Goal: Task Accomplishment & Management: Manage account settings

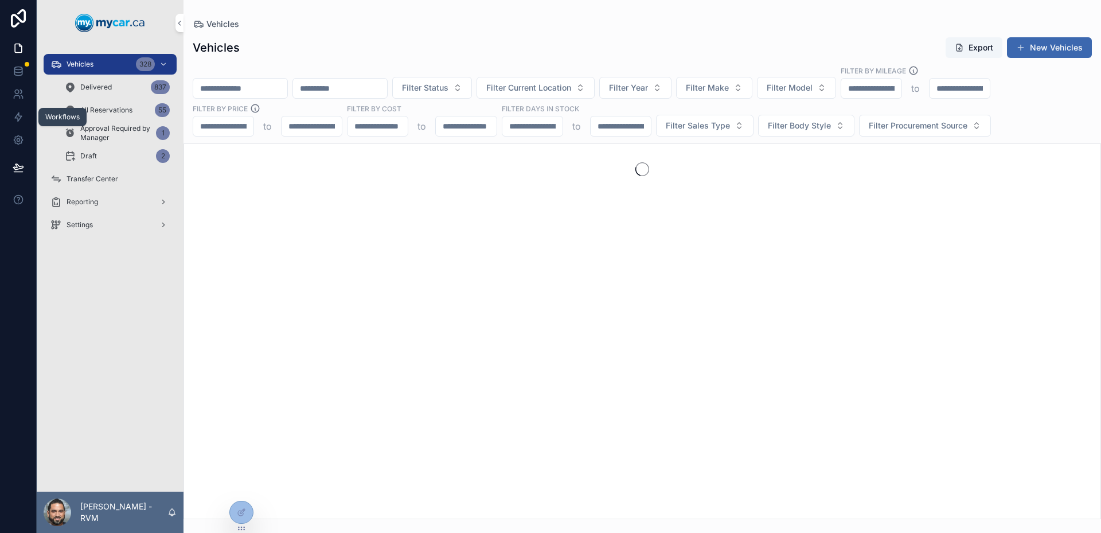
click at [10, 120] on link at bounding box center [18, 117] width 36 height 23
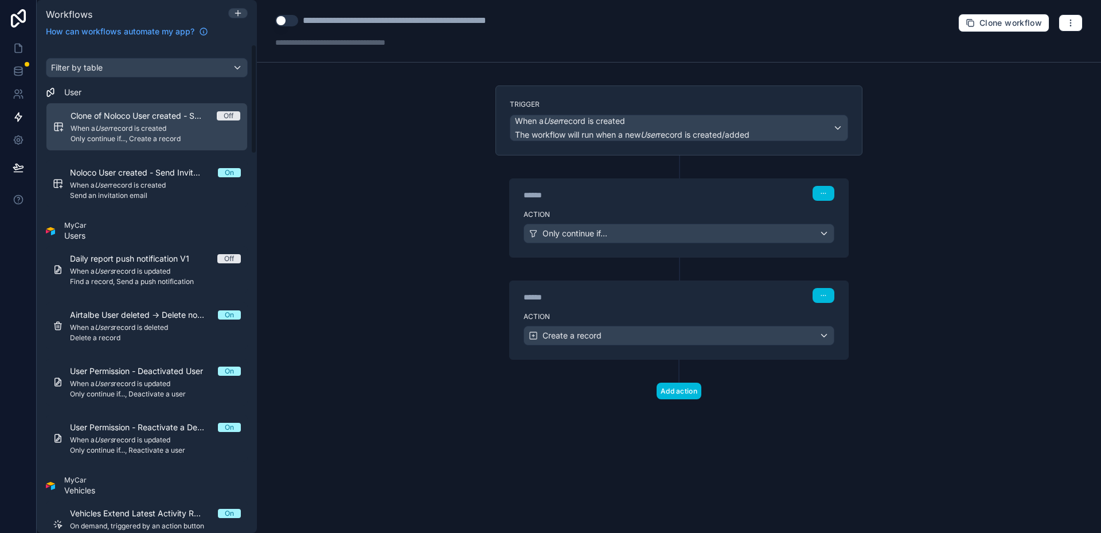
click at [195, 178] on span "Noloco User created - Send Invitation email" at bounding box center [144, 172] width 148 height 11
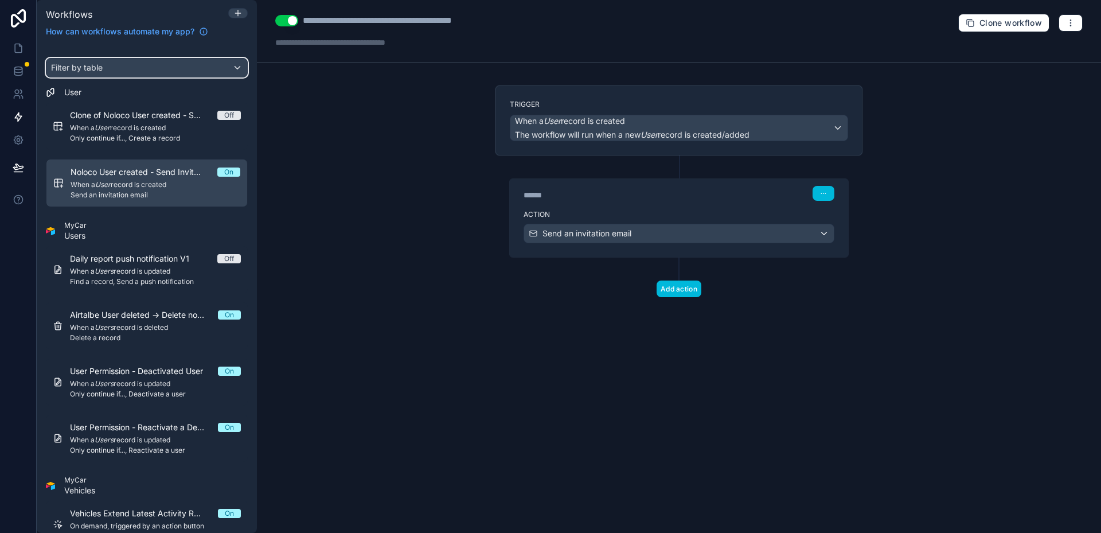
click at [144, 71] on div "Filter by table" at bounding box center [146, 67] width 201 height 18
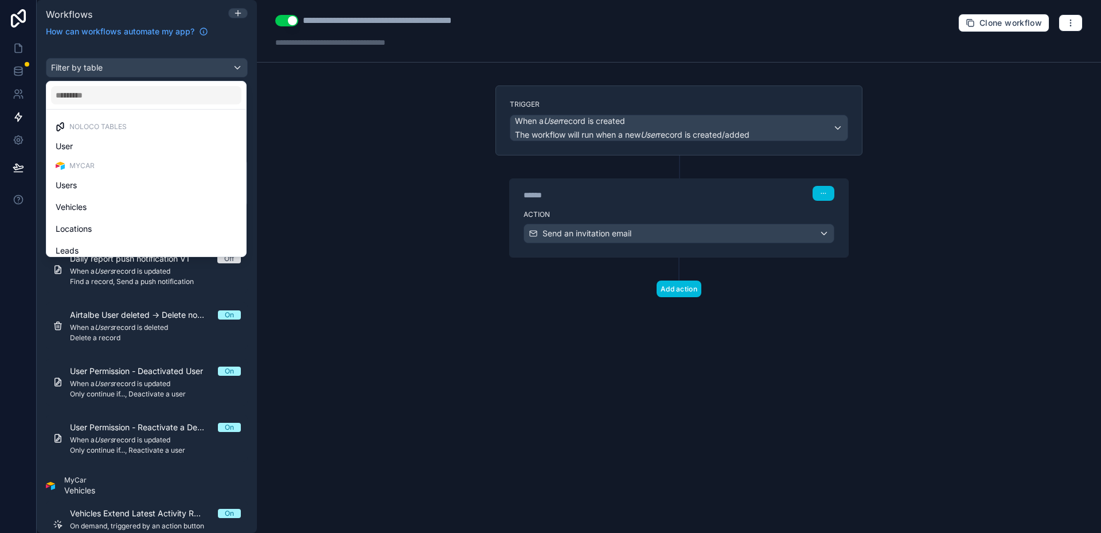
click at [144, 71] on div "scrollable content" at bounding box center [550, 266] width 1101 height 533
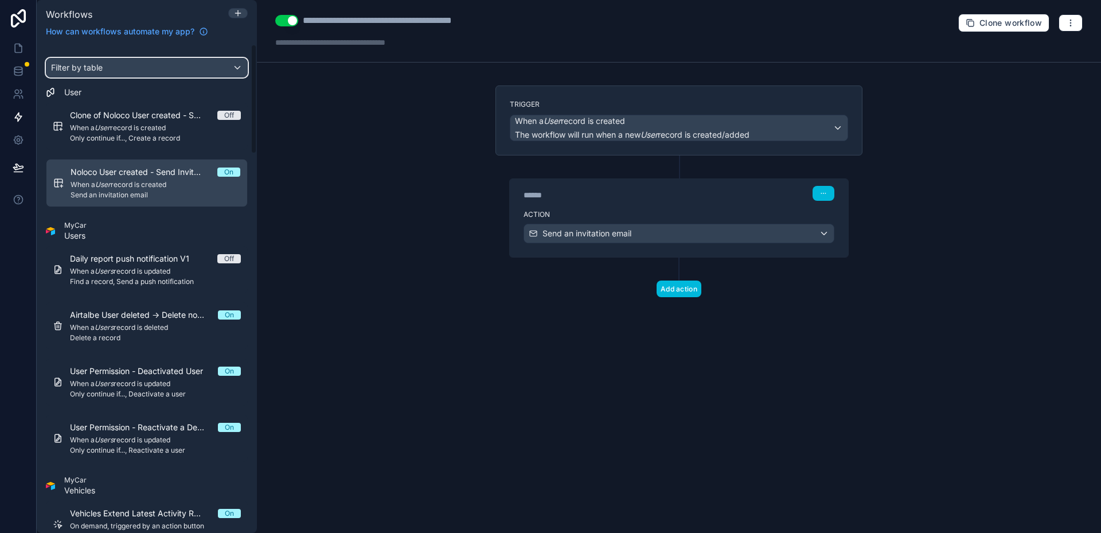
click at [144, 71] on div "Filter by table" at bounding box center [146, 67] width 201 height 18
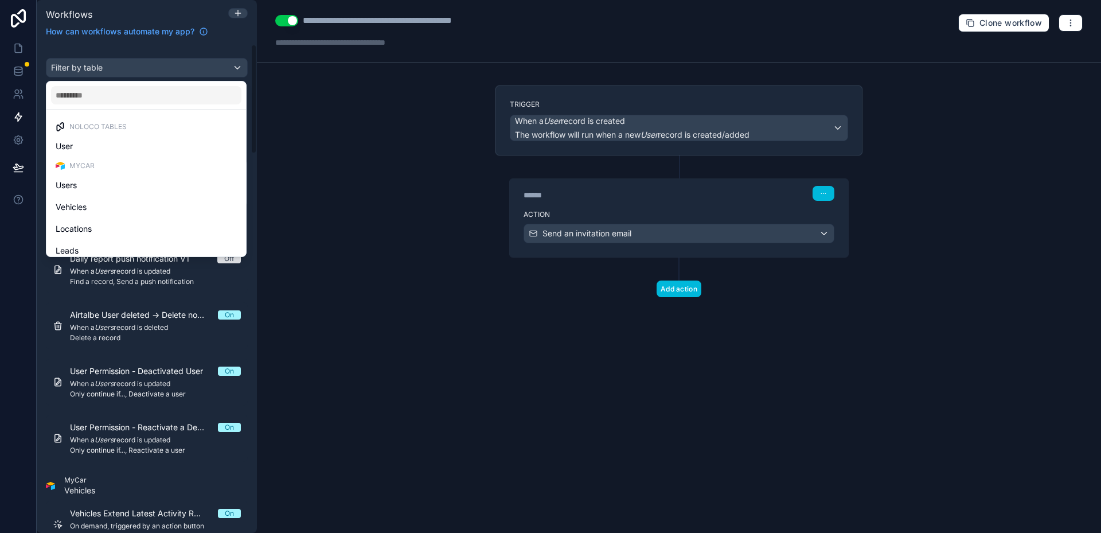
click at [397, 214] on div "scrollable content" at bounding box center [550, 266] width 1101 height 533
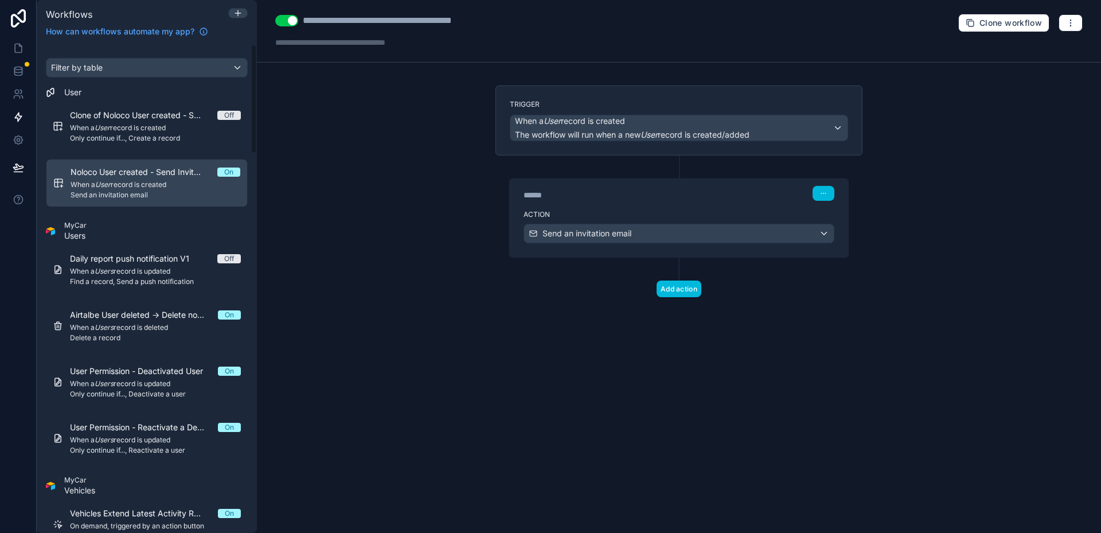
click at [166, 271] on span "When a Users record is updated" at bounding box center [155, 271] width 171 height 9
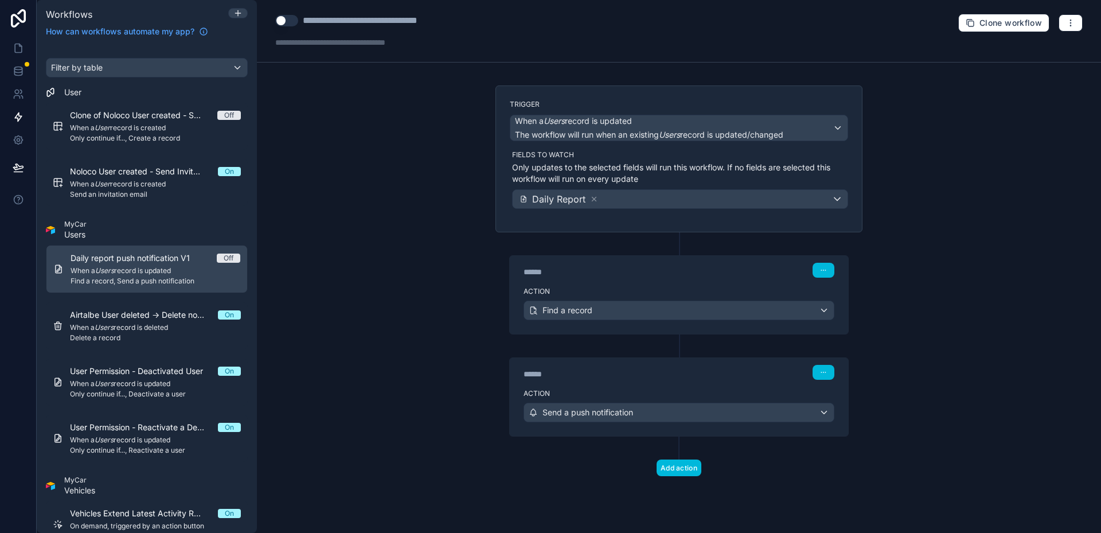
click at [190, 327] on span "When a Users record is deleted" at bounding box center [155, 327] width 171 height 9
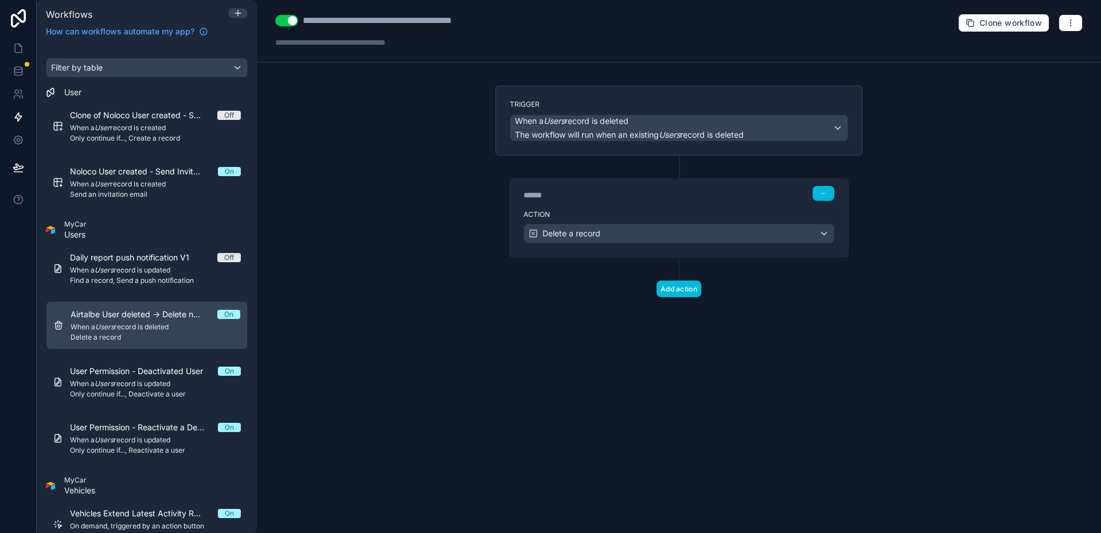
click at [176, 378] on div "User Permission - Deactivated User On When a Users record is updated Only conti…" at bounding box center [155, 381] width 171 height 33
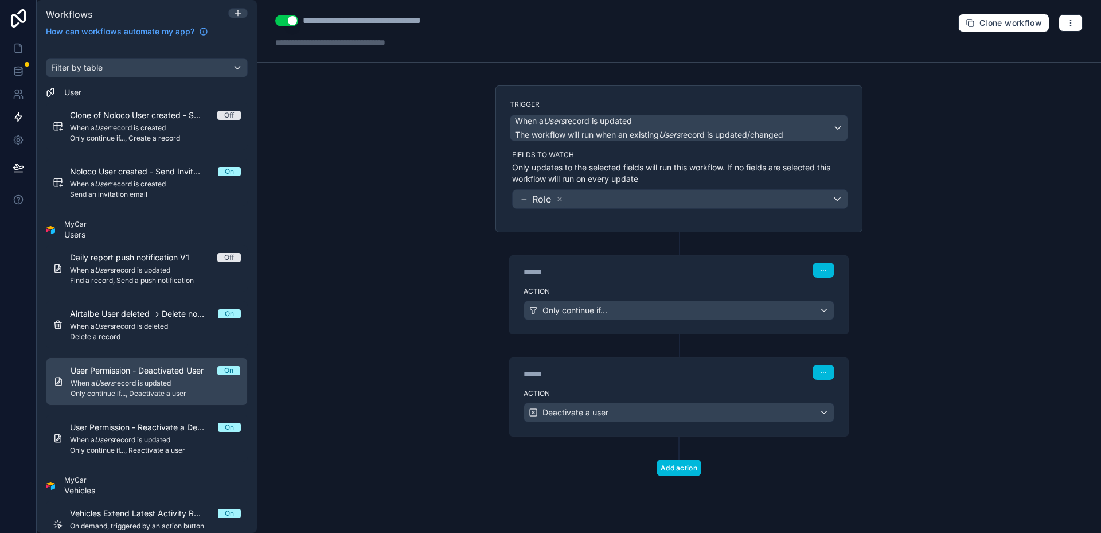
click at [156, 434] on div "User Permission - Reactivate a Deactivated User On When a Users record is updat…" at bounding box center [155, 438] width 171 height 33
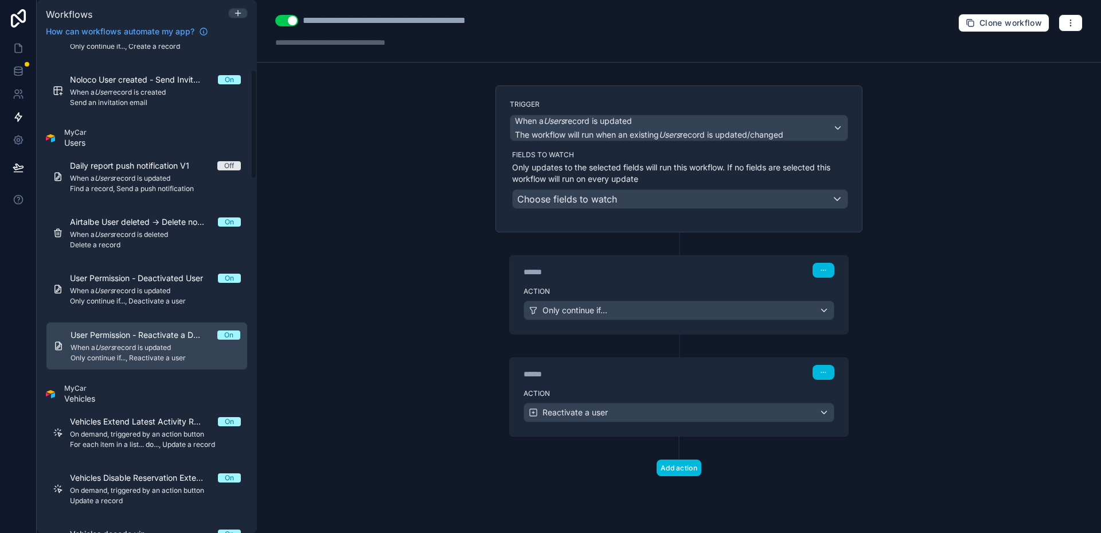
scroll to position [115, 0]
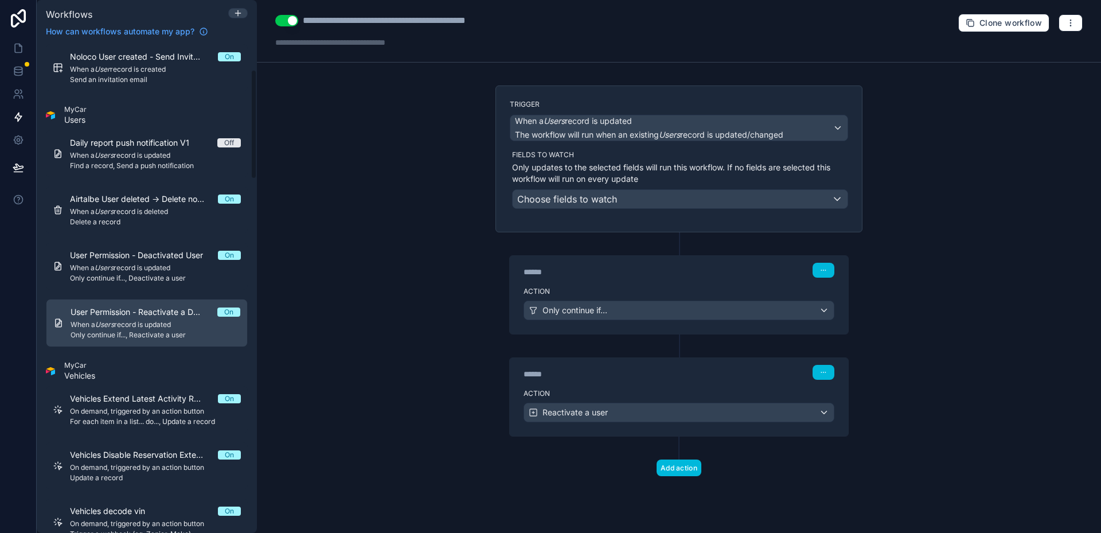
click at [167, 412] on span "On demand, triggered by an action button" at bounding box center [155, 411] width 171 height 9
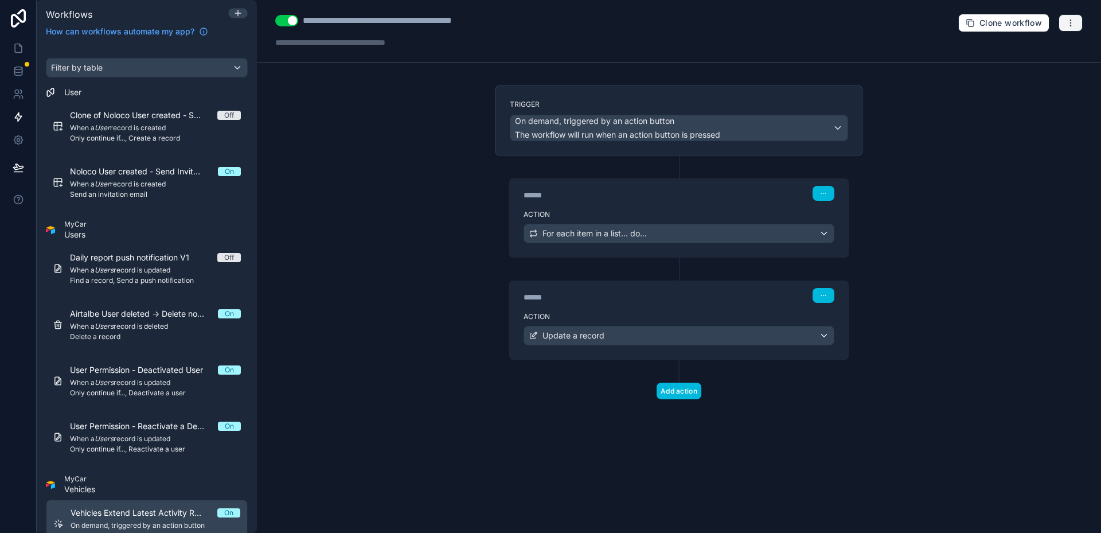
click at [1075, 23] on button "button" at bounding box center [1071, 22] width 24 height 17
click at [1028, 124] on div "**********" at bounding box center [679, 266] width 844 height 533
click at [18, 15] on icon at bounding box center [18, 18] width 23 height 18
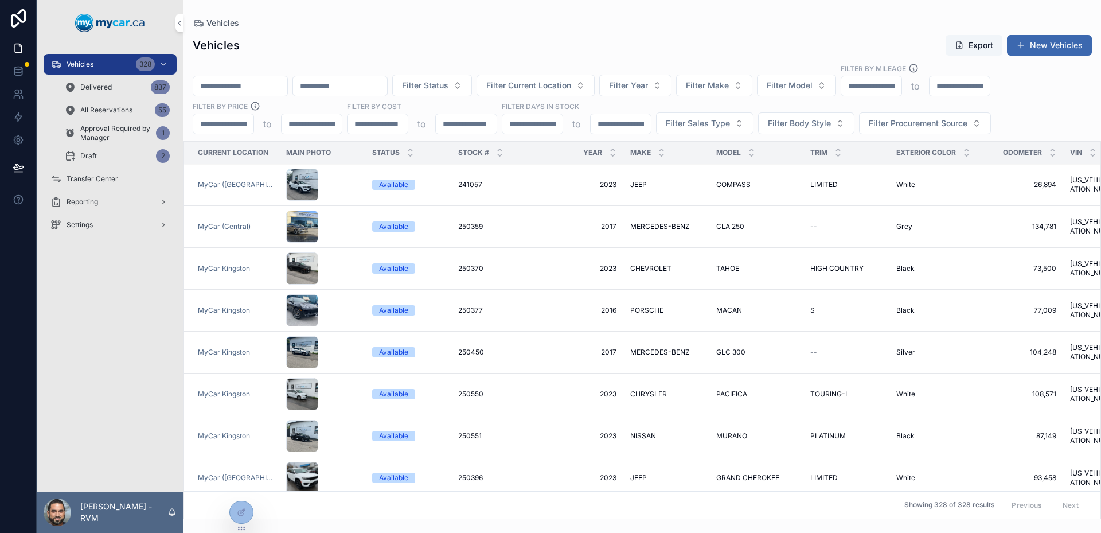
click at [64, 514] on div "scrollable content" at bounding box center [58, 512] width 28 height 28
click at [284, 500] on div "Showing 328 of 328 results Previous Next" at bounding box center [642, 505] width 916 height 28
click at [104, 231] on div "Settings" at bounding box center [109, 225] width 119 height 18
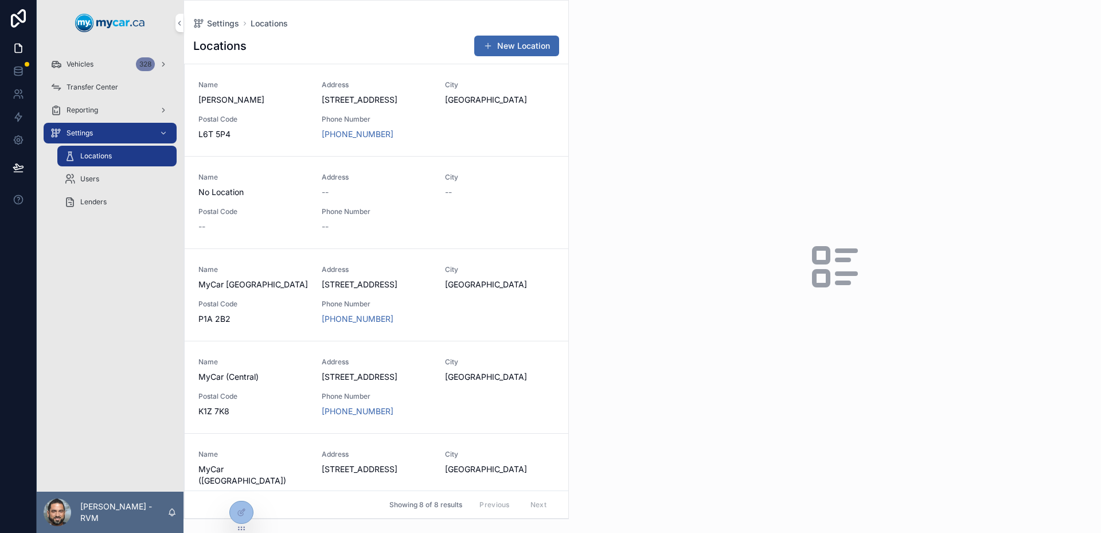
click at [110, 179] on div "Users" at bounding box center [117, 179] width 106 height 18
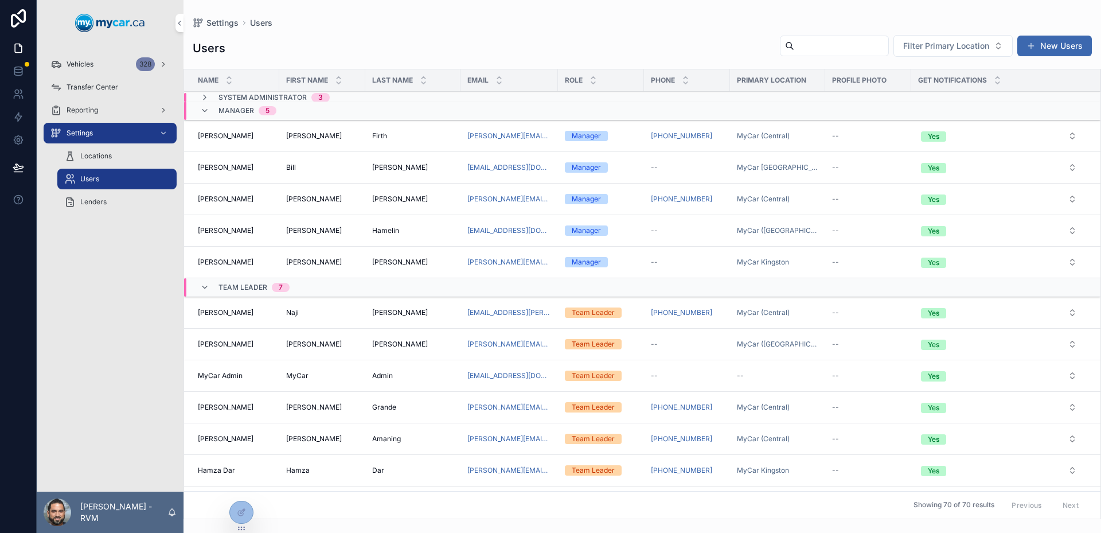
click at [794, 49] on input "scrollable content" at bounding box center [841, 46] width 94 height 16
click at [611, 33] on div "Users Filter Primary Location New Users Name First Name Last Name Email Role Ph…" at bounding box center [643, 273] width 918 height 491
click at [823, 42] on input "scrollable content" at bounding box center [841, 46] width 94 height 16
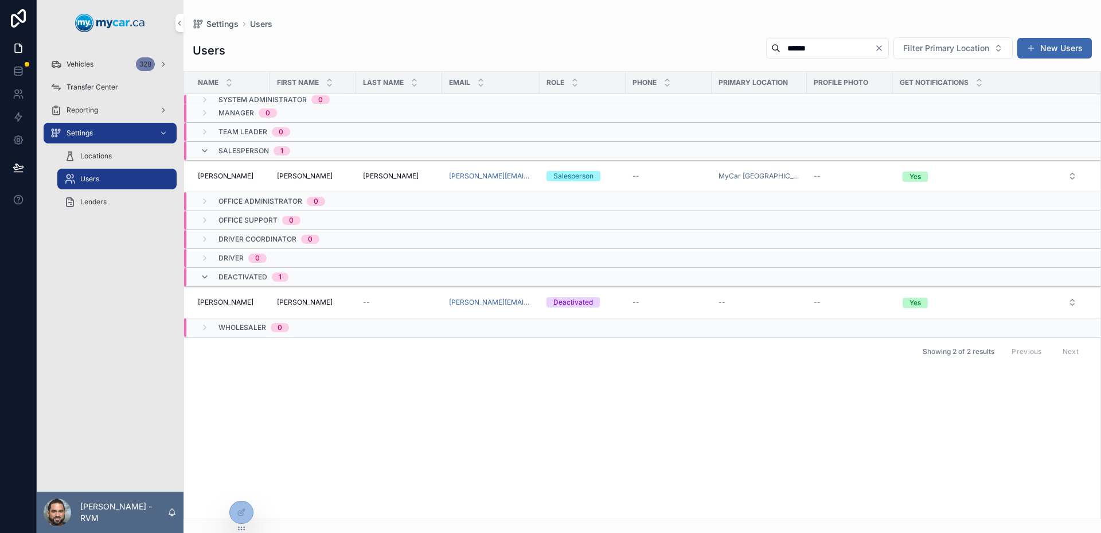
type input "******"
click at [404, 305] on div "--" at bounding box center [399, 302] width 72 height 9
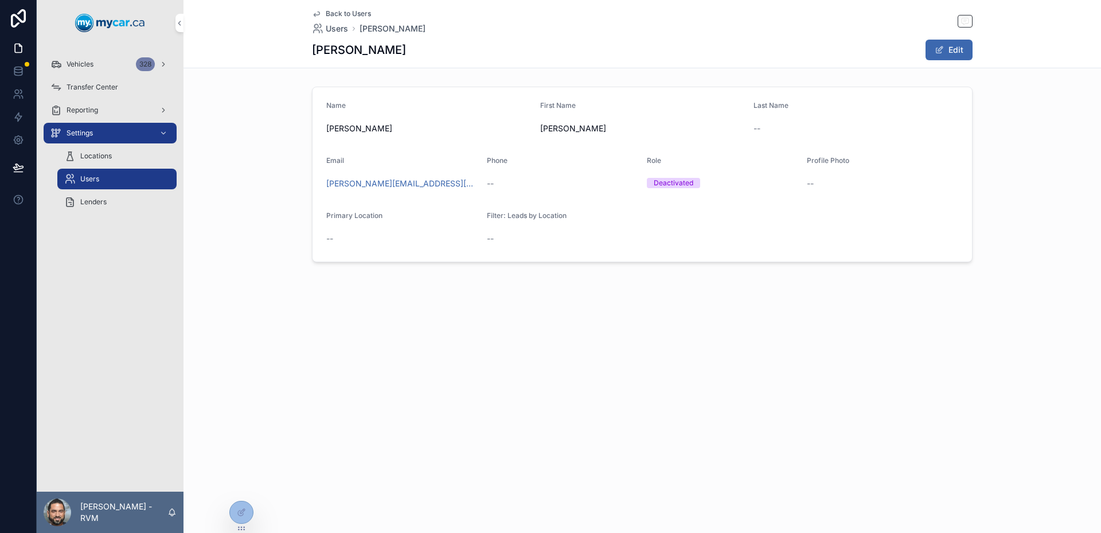
click at [938, 48] on span "scrollable content" at bounding box center [939, 49] width 9 height 9
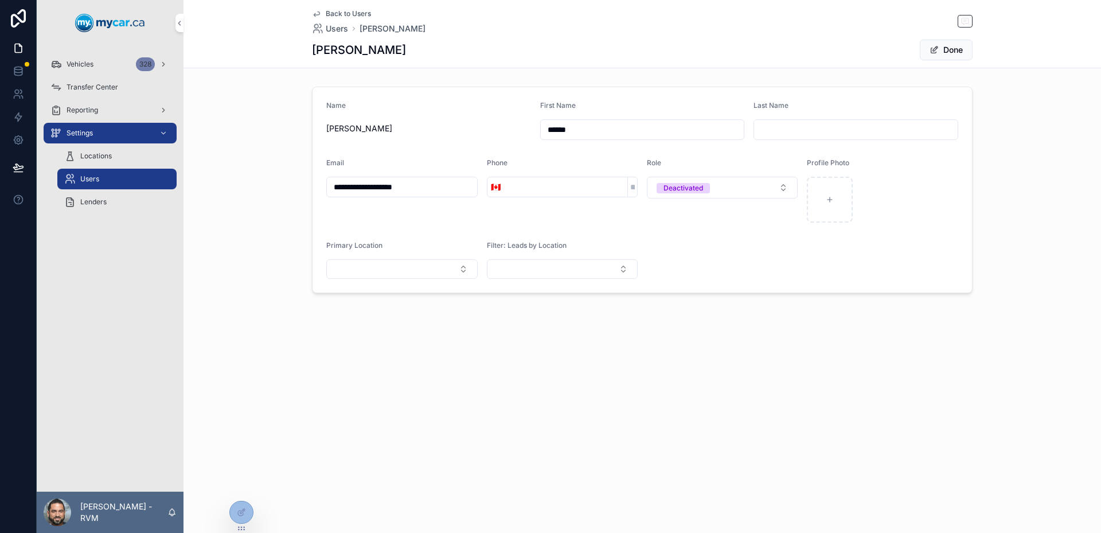
click at [754, 188] on button "Deactivated" at bounding box center [722, 188] width 151 height 22
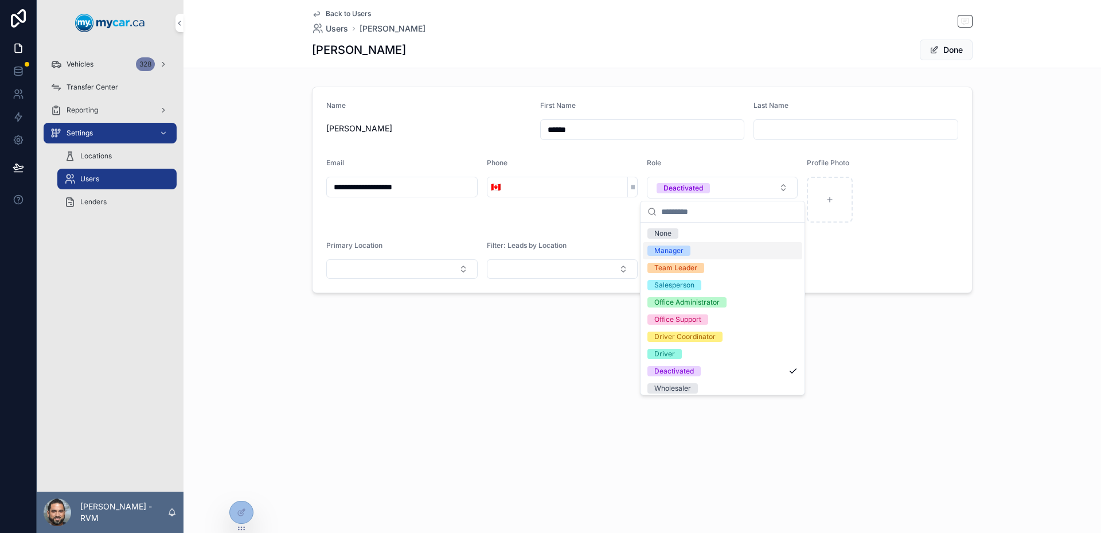
click at [713, 253] on div "Manager" at bounding box center [722, 250] width 159 height 17
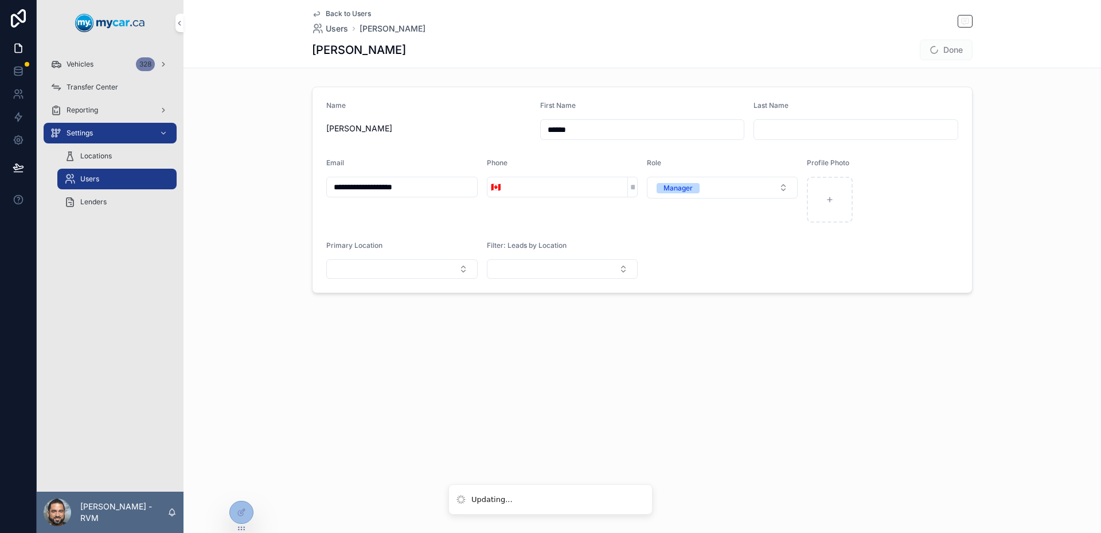
click at [773, 183] on button "Manager" at bounding box center [722, 188] width 151 height 22
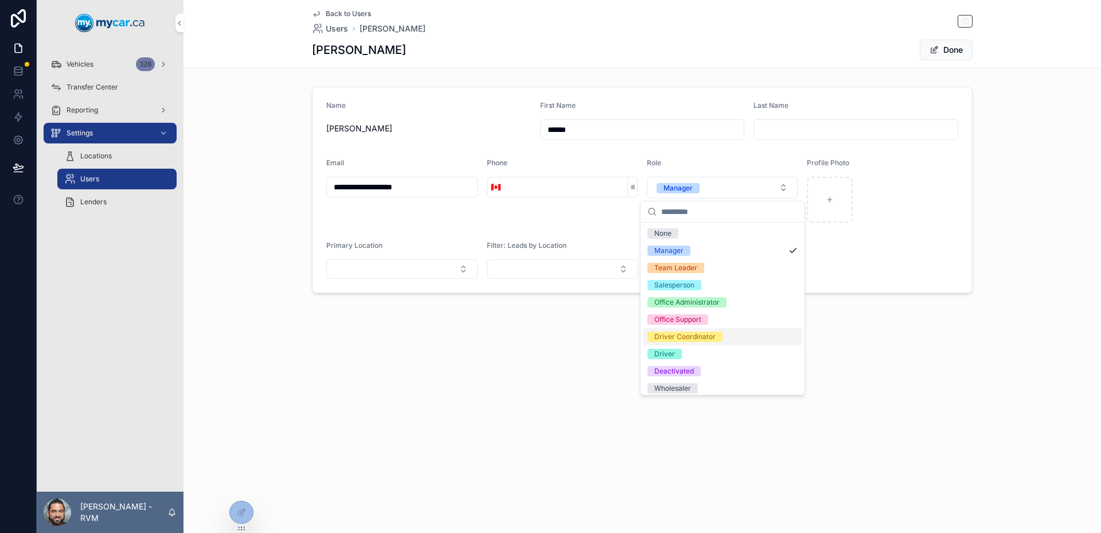
click at [873, 304] on div "**********" at bounding box center [643, 185] width 918 height 371
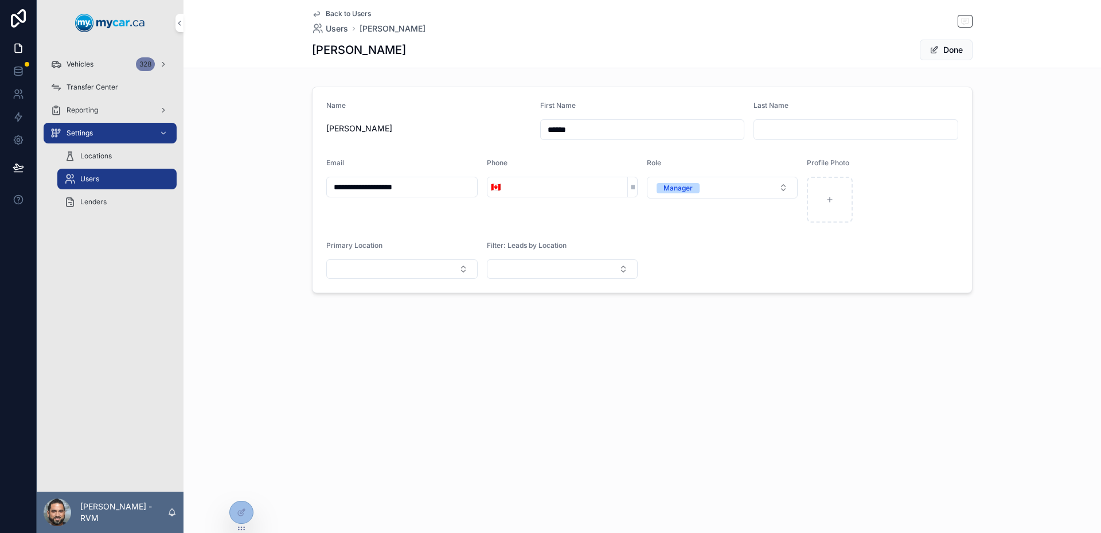
click at [938, 52] on span "scrollable content" at bounding box center [934, 49] width 9 height 9
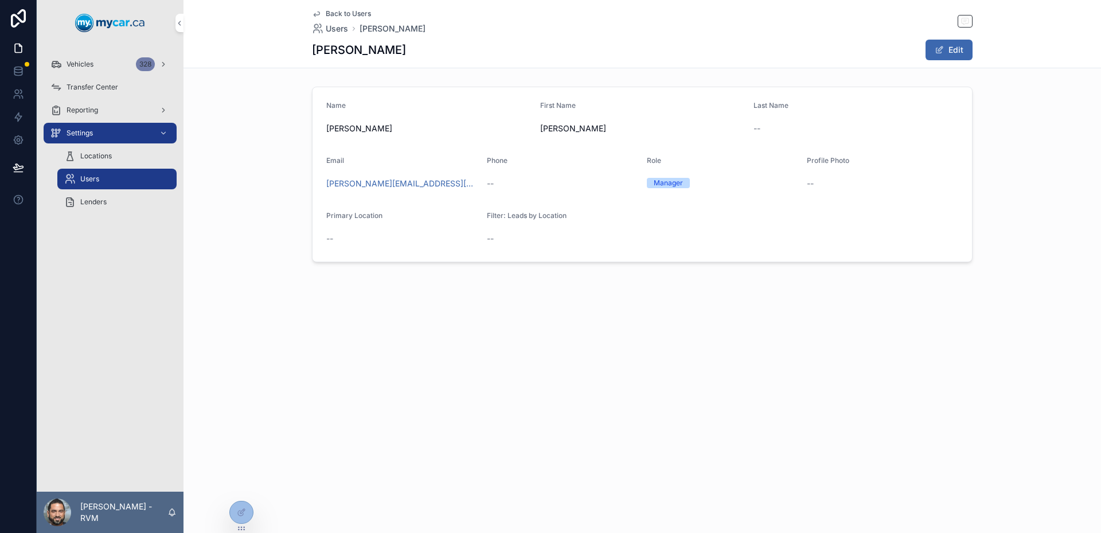
click at [60, 516] on div "scrollable content" at bounding box center [58, 512] width 28 height 28
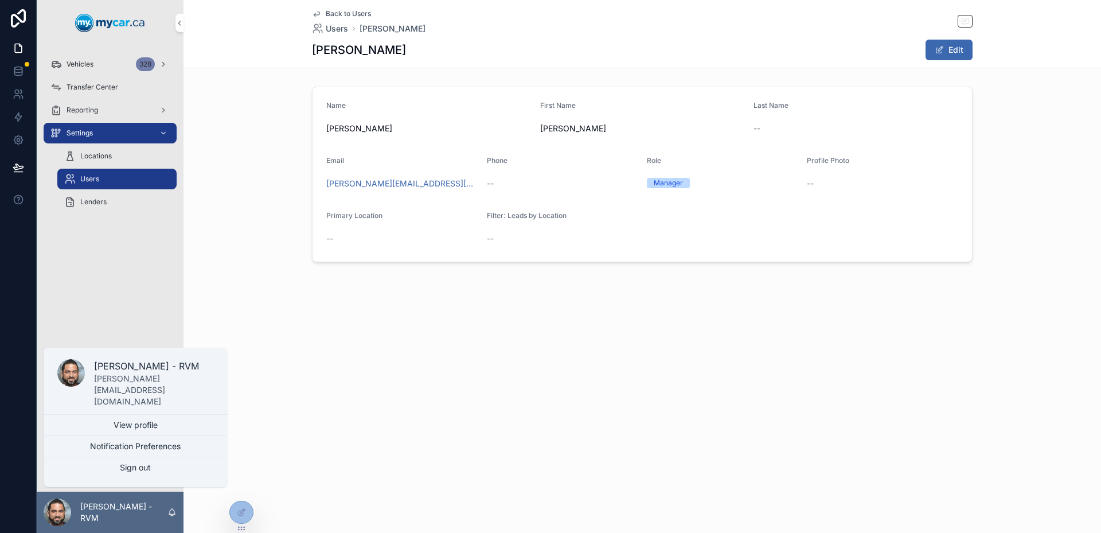
click at [106, 471] on button "Sign out" at bounding box center [136, 467] width 184 height 21
